Goal: Transaction & Acquisition: Obtain resource

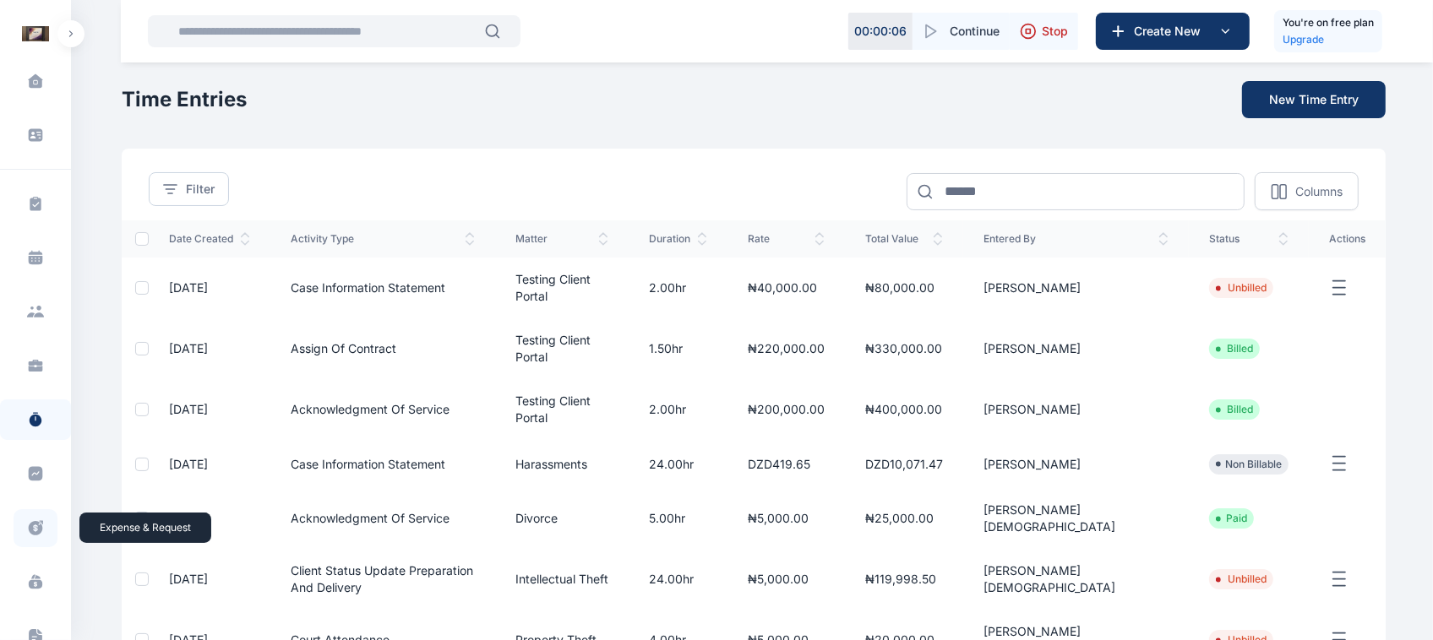
click at [28, 537] on icon at bounding box center [35, 529] width 17 height 18
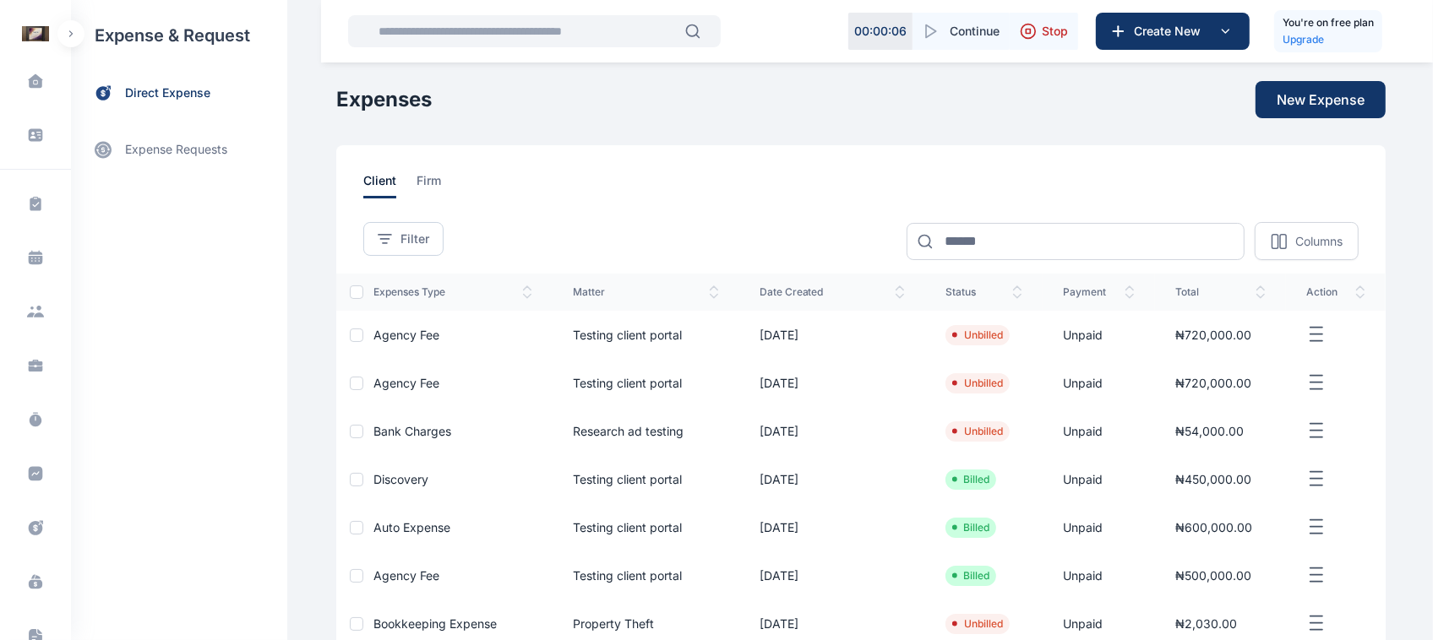
click at [751, 331] on icon "button" at bounding box center [1316, 334] width 20 height 21
click at [30, 524] on icon at bounding box center [36, 528] width 14 height 14
click at [80, 26] on button "button" at bounding box center [70, 33] width 27 height 27
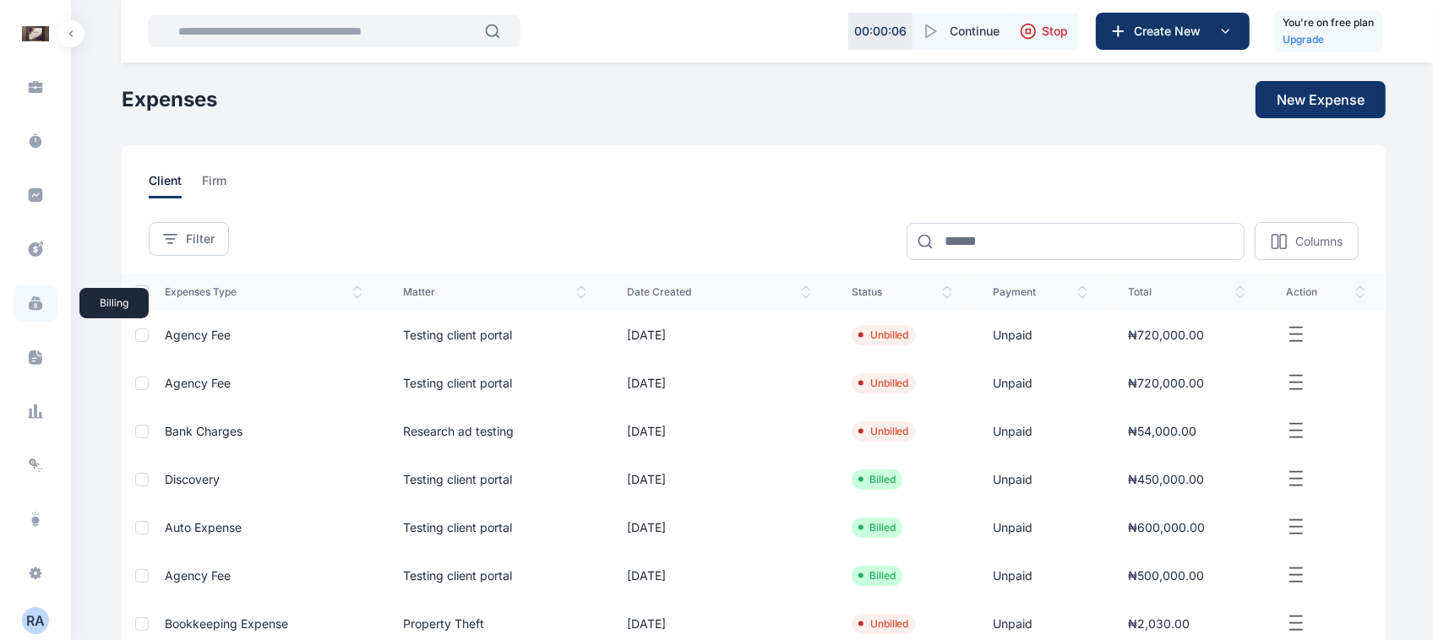
click at [32, 309] on icon at bounding box center [36, 306] width 14 height 9
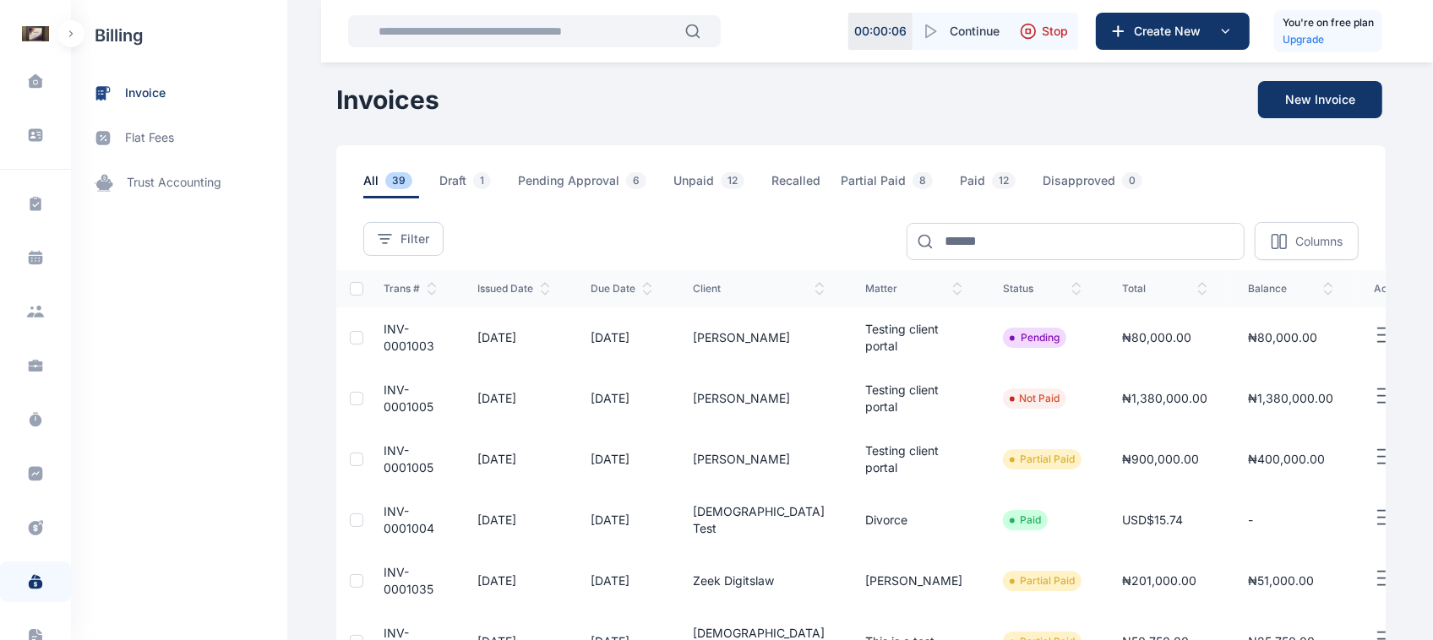
click at [751, 323] on td at bounding box center [1398, 338] width 89 height 61
click at [751, 334] on icon "button" at bounding box center [1384, 335] width 20 height 21
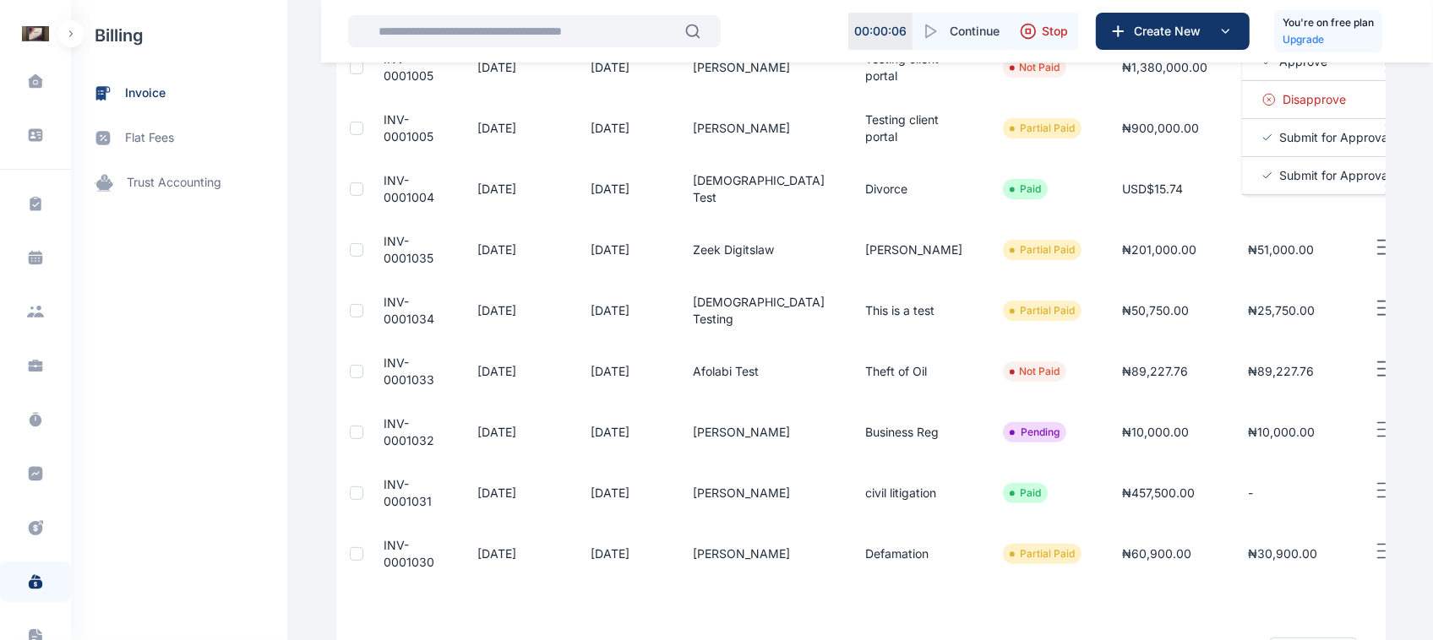
scroll to position [335, 0]
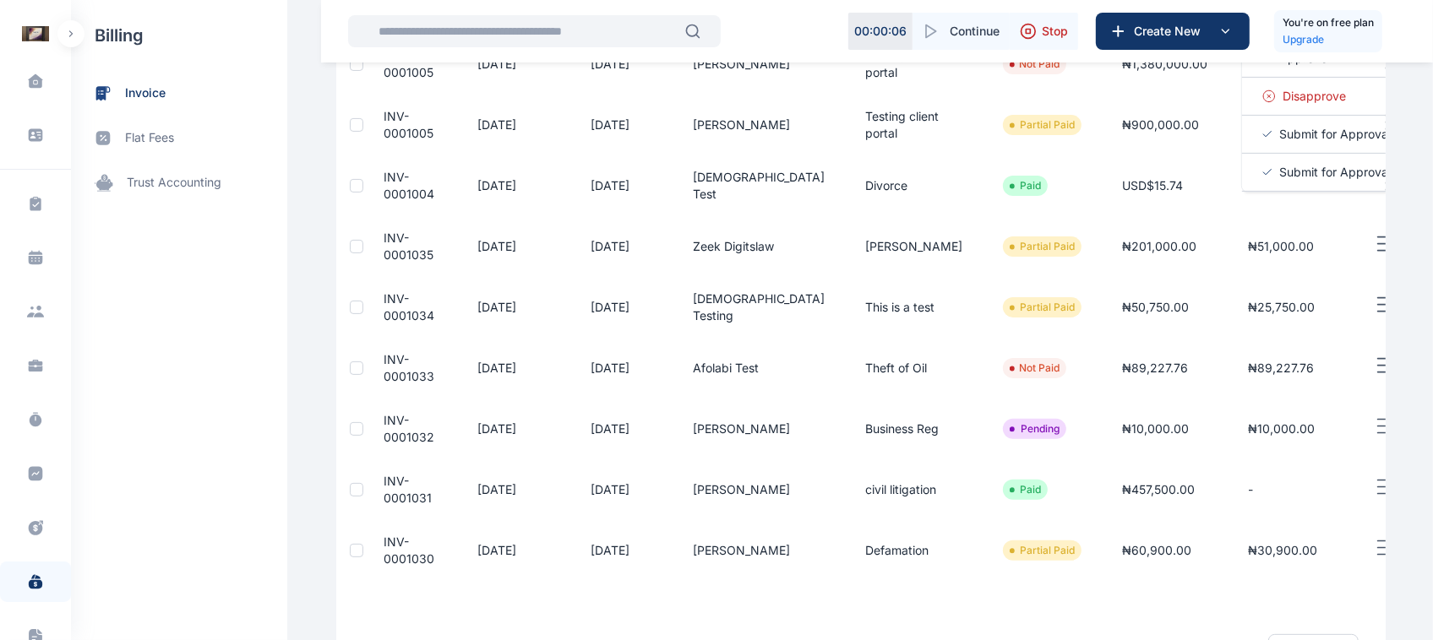
click at [751, 467] on td at bounding box center [1398, 490] width 89 height 61
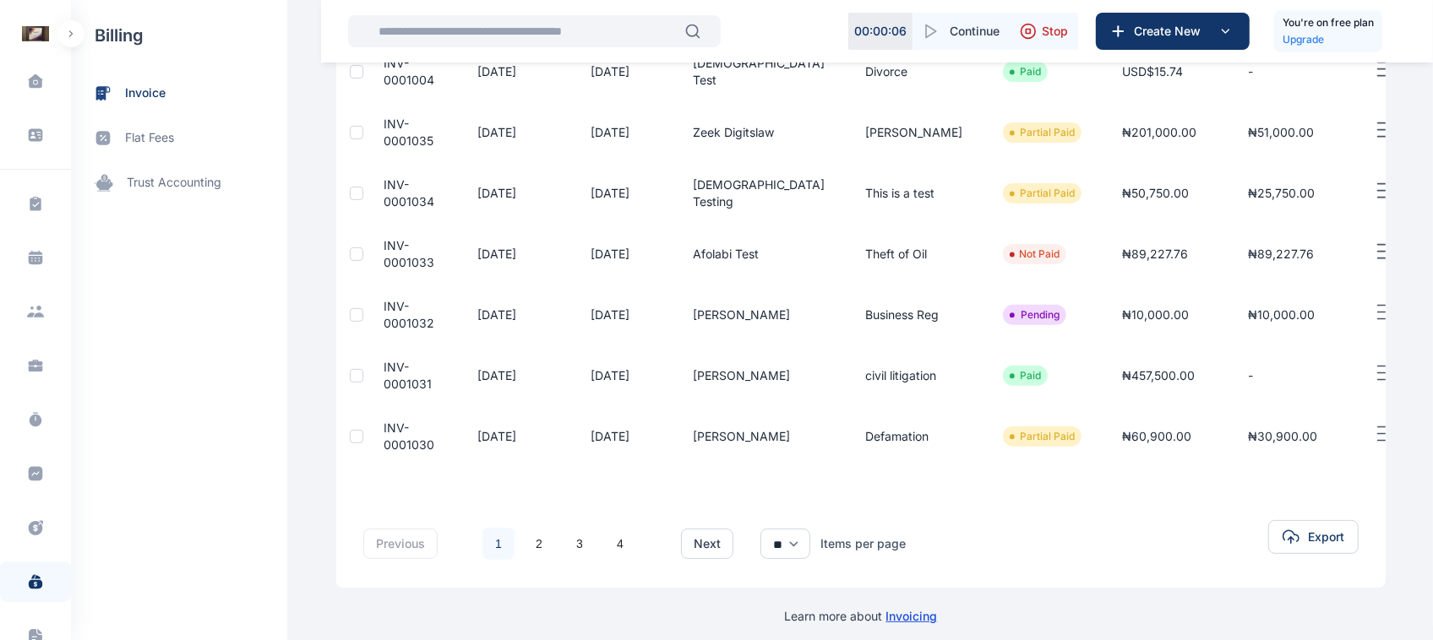
scroll to position [459, 0]
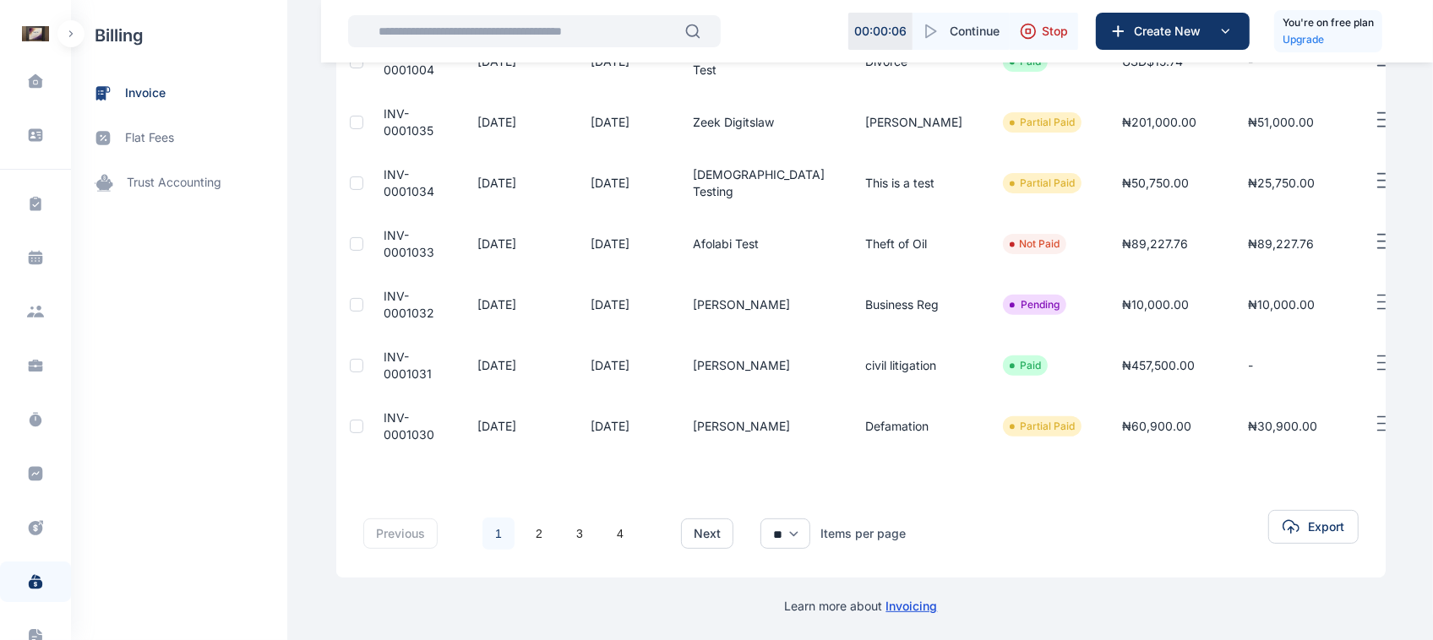
click at [751, 415] on icon "button" at bounding box center [1384, 424] width 20 height 21
click at [751, 497] on div "previous 1 2 3 4 next ** ** ** Items per page Export" at bounding box center [860, 527] width 1049 height 101
click at [751, 370] on line "button" at bounding box center [1384, 370] width 12 height 0
click at [751, 334] on td at bounding box center [1398, 305] width 89 height 61
click at [751, 308] on button "button" at bounding box center [1398, 302] width 48 height 21
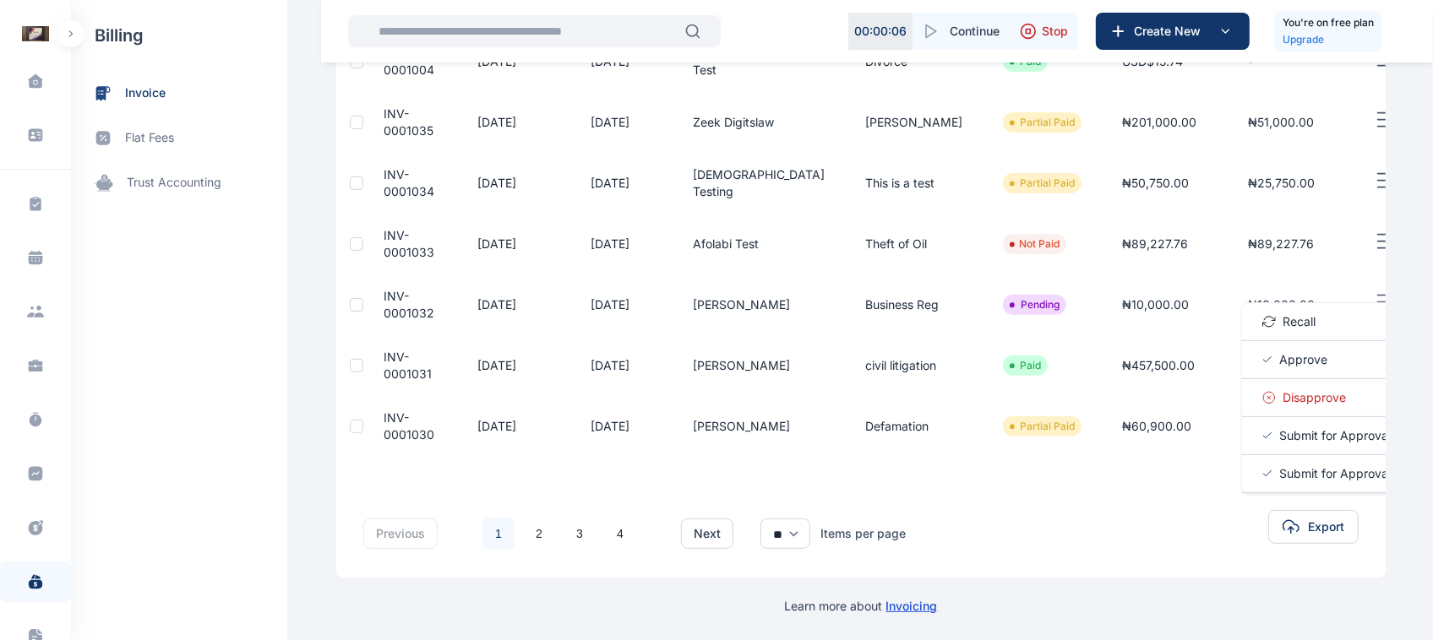
click at [751, 298] on div "Dashboard dashboard Conflict-Check conflict-check Task Management task manageme…" at bounding box center [716, 91] width 1433 height 1101
click at [751, 372] on icon "button" at bounding box center [1384, 363] width 20 height 21
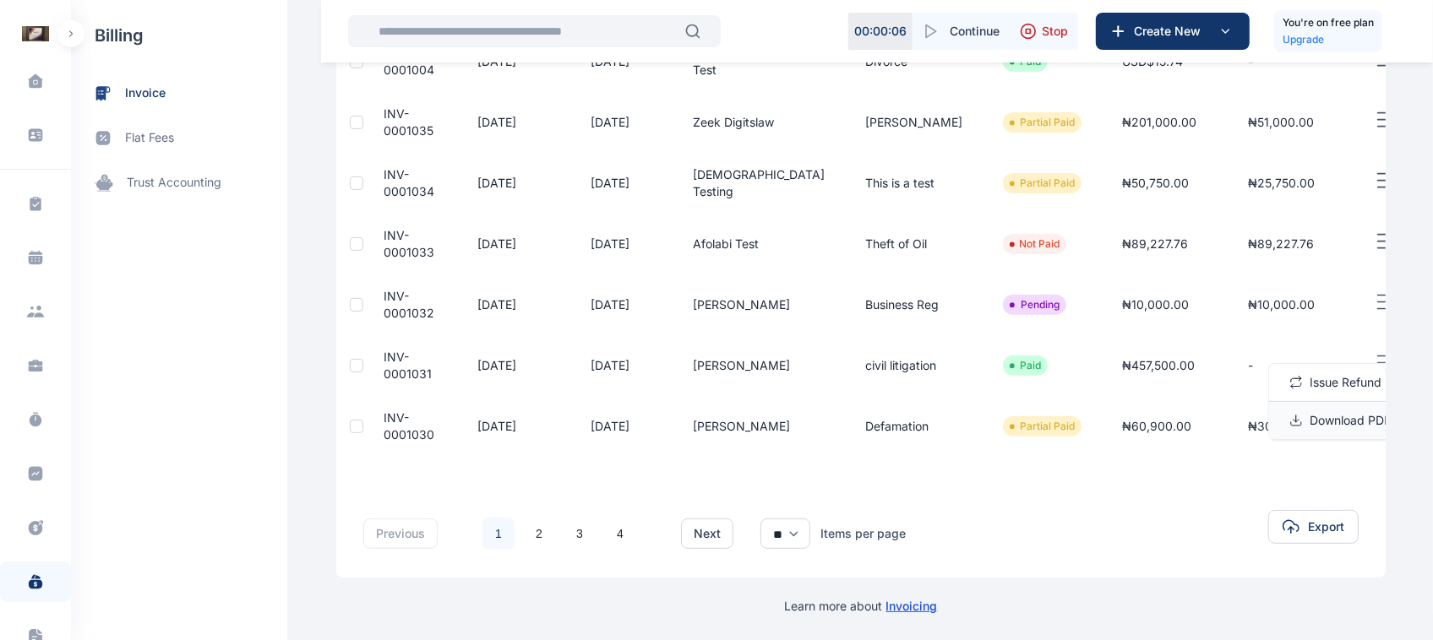
click at [751, 422] on span "Download PDF" at bounding box center [1350, 420] width 81 height 17
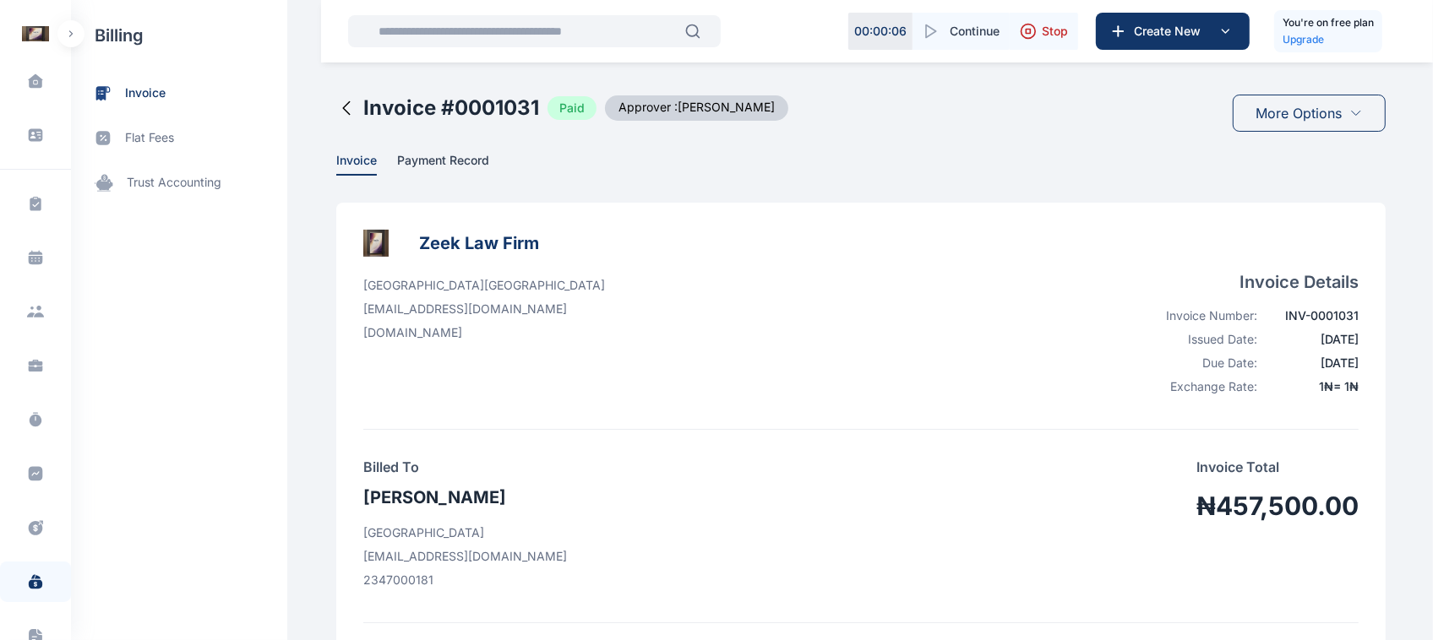
scroll to position [70, 0]
